Goal: Book appointment/travel/reservation

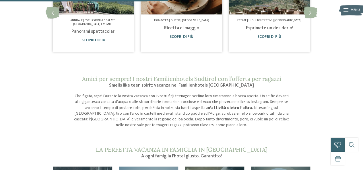
scroll to position [402, 0]
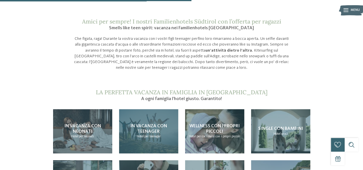
click at [149, 124] on span "In vacanza con teenager" at bounding box center [148, 129] width 37 height 10
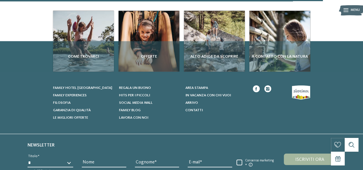
scroll to position [675, 0]
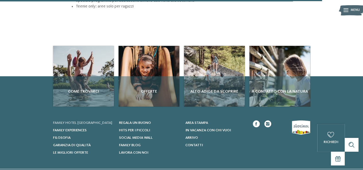
click at [74, 121] on span "Family hotel [GEOGRAPHIC_DATA]" at bounding box center [82, 123] width 59 height 4
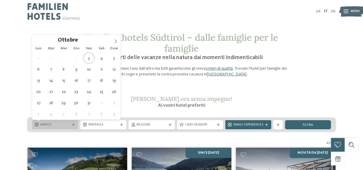
click at [50, 124] on span "Arrivo" at bounding box center [55, 125] width 30 height 5
click at [118, 40] on span at bounding box center [116, 40] width 10 height 10
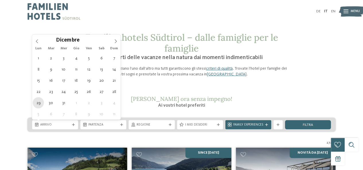
type div "29.12.2025"
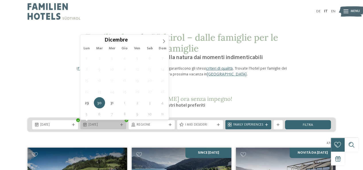
click at [102, 124] on span "30.12.2025" at bounding box center [103, 125] width 30 height 5
type input "****"
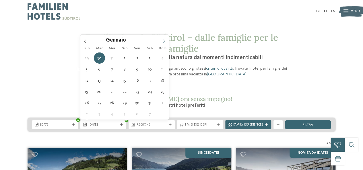
click at [163, 41] on icon at bounding box center [164, 41] width 4 height 4
type div "02.01.2026"
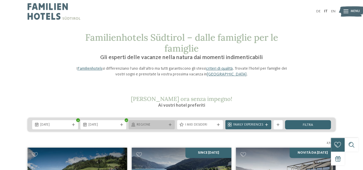
click at [150, 128] on div "Regione" at bounding box center [152, 124] width 46 height 9
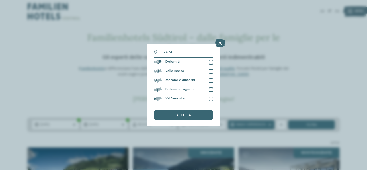
click at [241, 90] on div "Regione Dolomiti" at bounding box center [183, 85] width 367 height 170
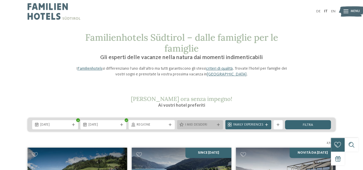
click at [193, 126] on span "I miei desideri" at bounding box center [200, 125] width 30 height 5
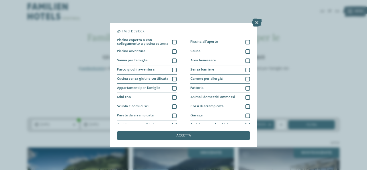
click at [291, 58] on div "I miei desideri Piscina coperta o con collegamento a piscina esterna Piscina al…" at bounding box center [183, 85] width 367 height 170
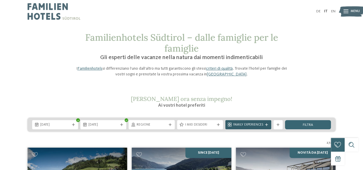
click at [240, 127] on span "Family Experiences" at bounding box center [248, 125] width 30 height 5
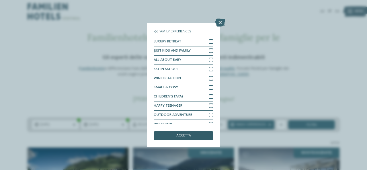
click at [195, 135] on div "accetta" at bounding box center [184, 135] width 60 height 9
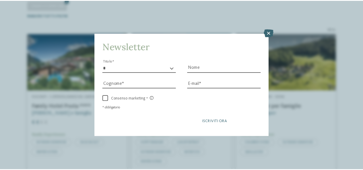
scroll to position [142, 0]
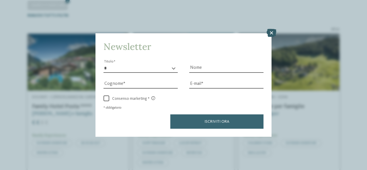
click at [271, 34] on icon at bounding box center [272, 33] width 10 height 8
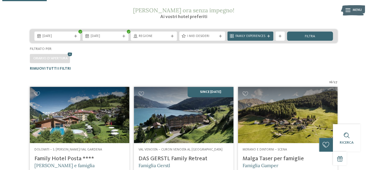
scroll to position [84, 0]
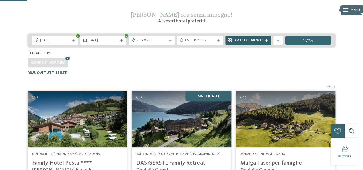
click at [240, 40] on span "Family Experiences" at bounding box center [248, 40] width 30 height 5
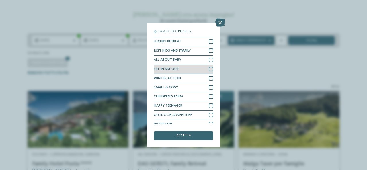
click at [195, 69] on div "SKI-IN SKI-OUT" at bounding box center [184, 69] width 60 height 9
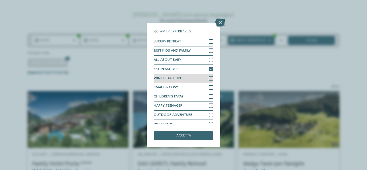
click at [207, 76] on div "WINTER ACTION" at bounding box center [184, 78] width 60 height 9
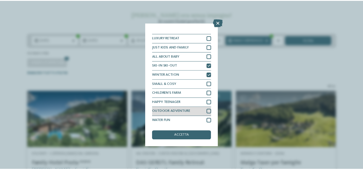
scroll to position [5, 0]
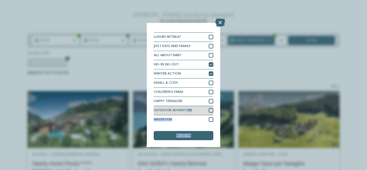
drag, startPoint x: 190, startPoint y: 138, endPoint x: 189, endPoint y: 106, distance: 31.3
click at [189, 106] on div "Family Experiences LUXURY RETREAT JUST KIDS AND FAMILY ALL ABOUT BABY" at bounding box center [184, 85] width 60 height 110
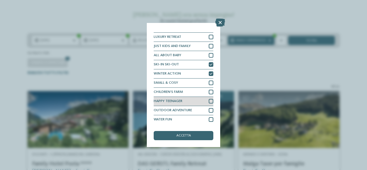
click at [209, 100] on div at bounding box center [211, 101] width 5 height 5
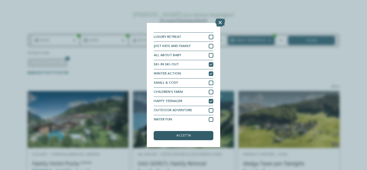
click at [195, 133] on div "accetta" at bounding box center [184, 135] width 60 height 9
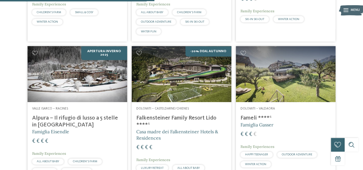
scroll to position [429, 0]
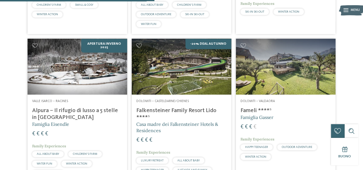
click at [87, 110] on h4 "Alpura – Il rifugio di lusso a 5 stelle in [GEOGRAPHIC_DATA]" at bounding box center [77, 114] width 90 height 14
click at [85, 59] on img at bounding box center [78, 67] width 100 height 56
click at [90, 42] on img at bounding box center [78, 67] width 100 height 56
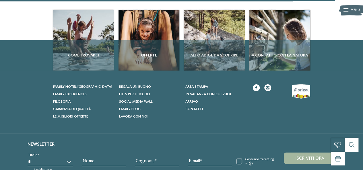
scroll to position [972, 0]
